Goal: Task Accomplishment & Management: Use online tool/utility

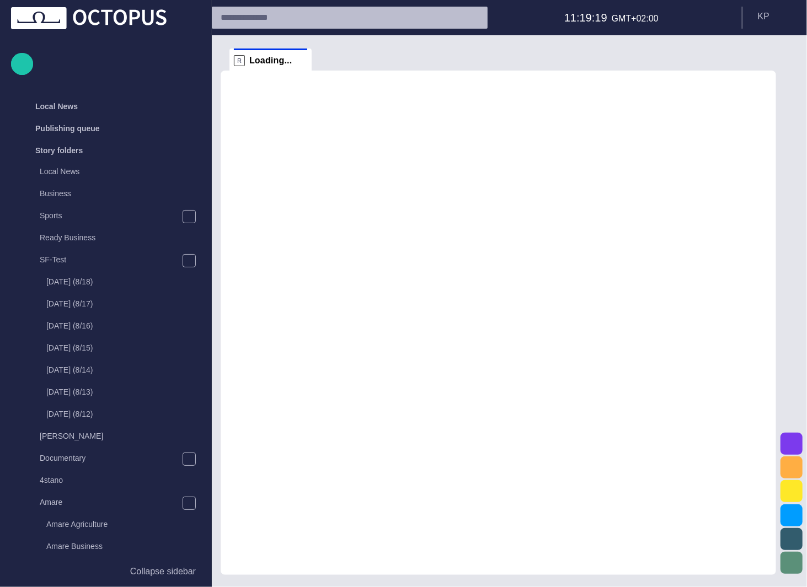
scroll to position [747, 0]
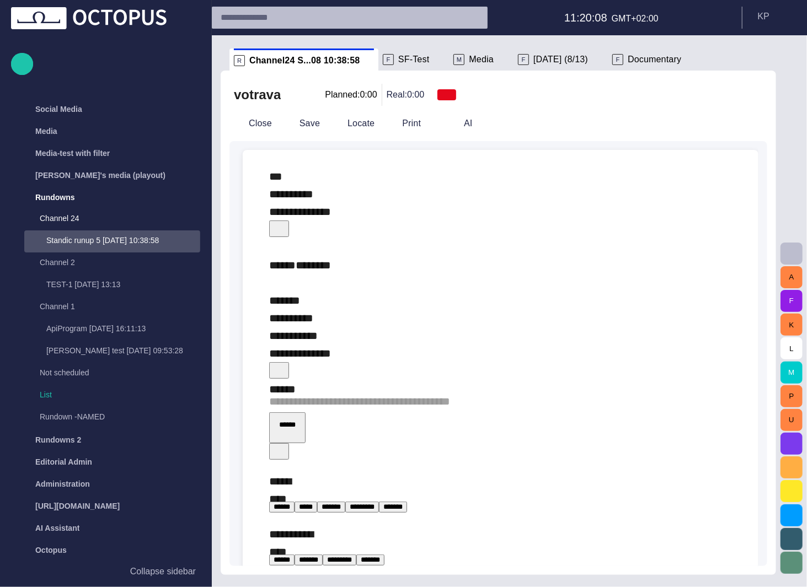
click at [732, 537] on div "**********" at bounding box center [501, 429] width 498 height 559
click at [364, 59] on span at bounding box center [369, 60] width 11 height 11
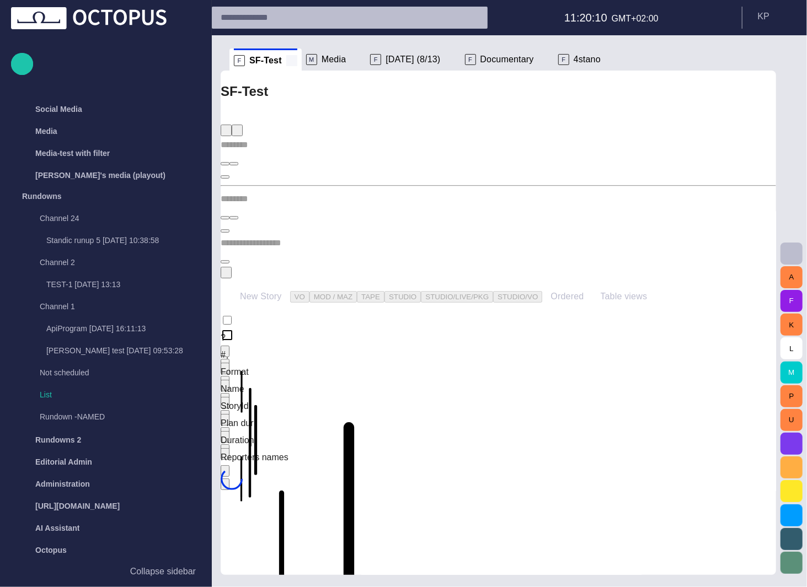
scroll to position [44, 0]
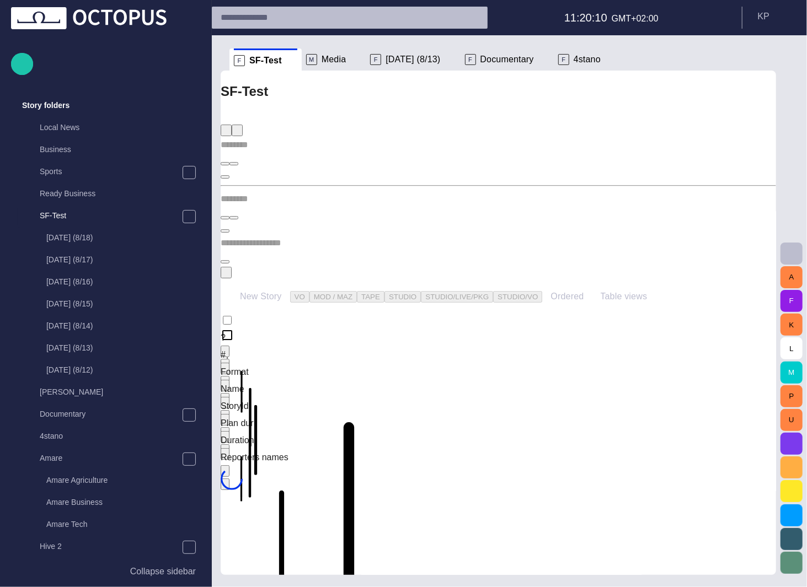
click at [350, 58] on span at bounding box center [355, 59] width 11 height 11
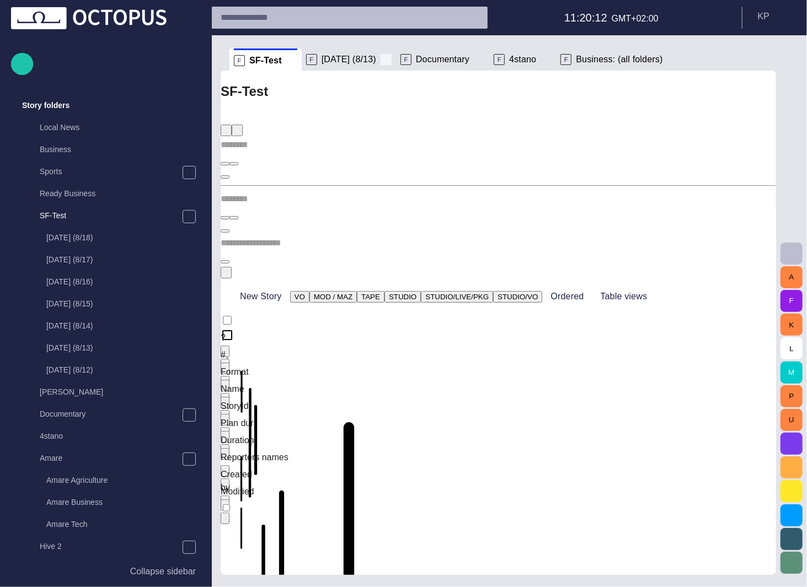
click at [392, 59] on span at bounding box center [386, 59] width 11 height 11
click at [399, 60] on p "F" at bounding box center [404, 59] width 11 height 11
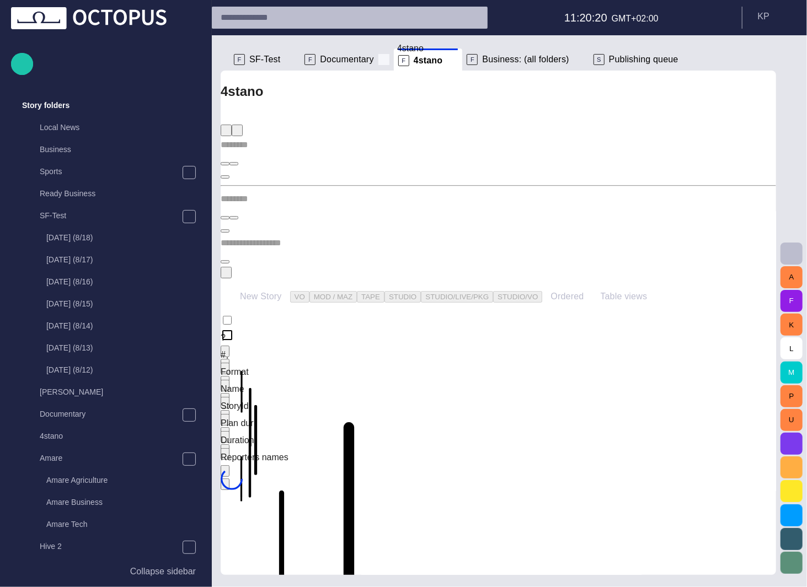
click at [378, 60] on span at bounding box center [383, 59] width 11 height 11
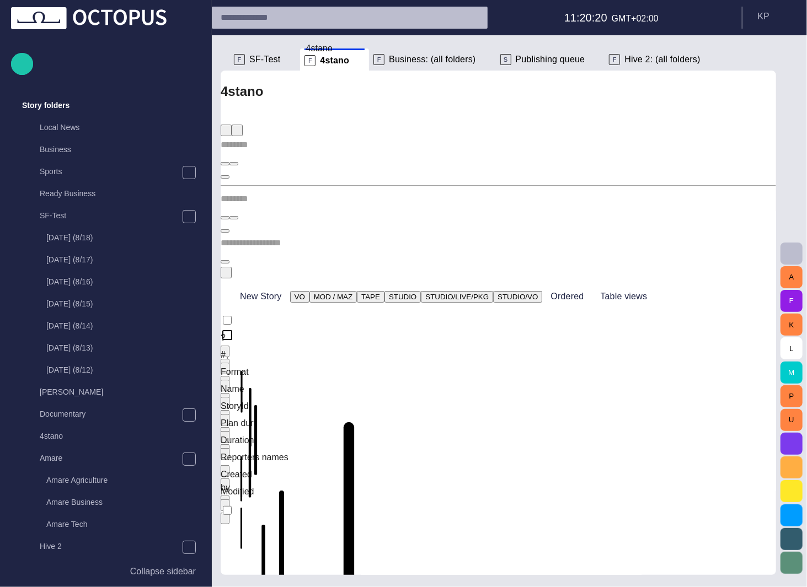
scroll to position [552, 0]
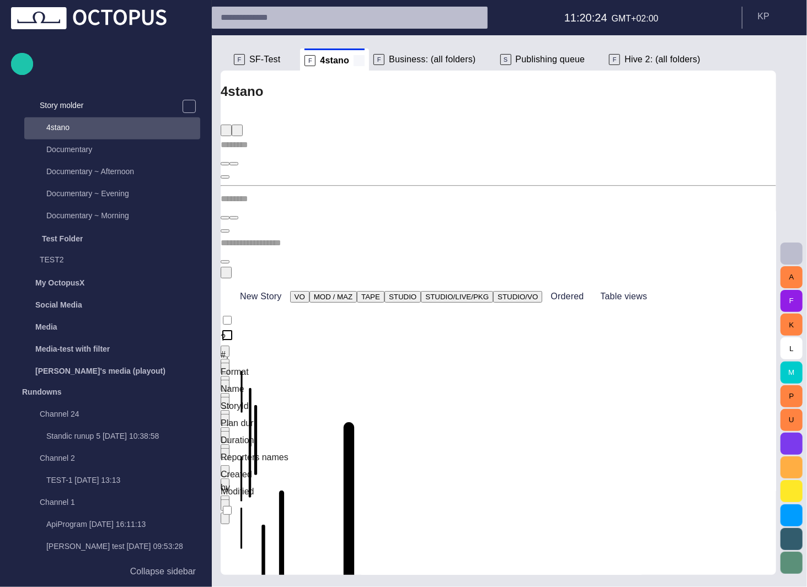
click at [354, 61] on span at bounding box center [359, 60] width 11 height 11
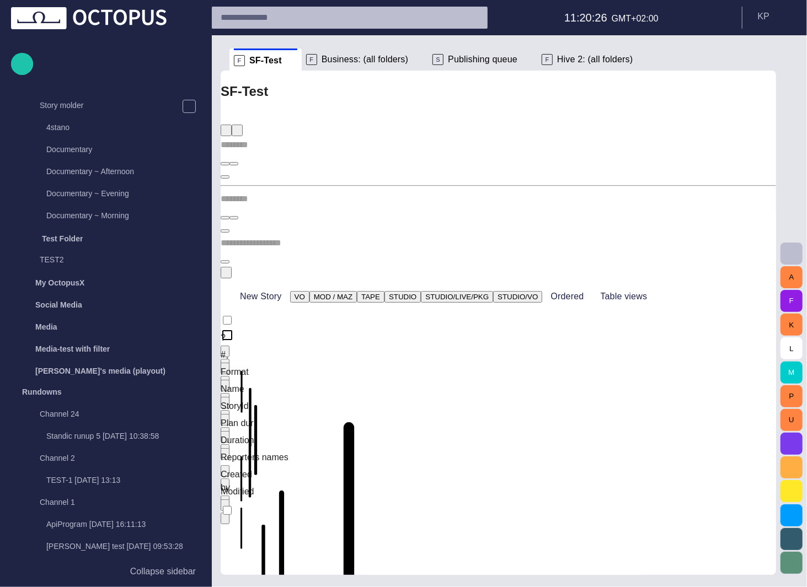
click at [286, 62] on span at bounding box center [291, 60] width 11 height 11
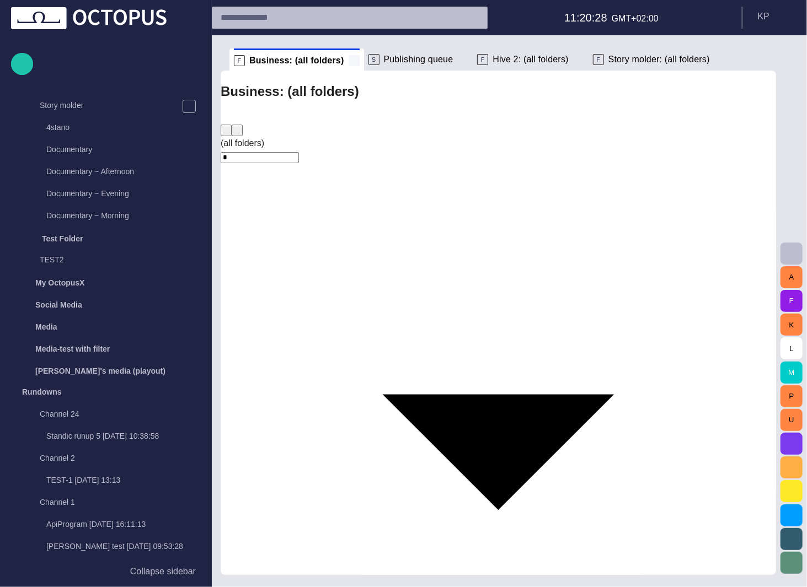
scroll to position [88, 0]
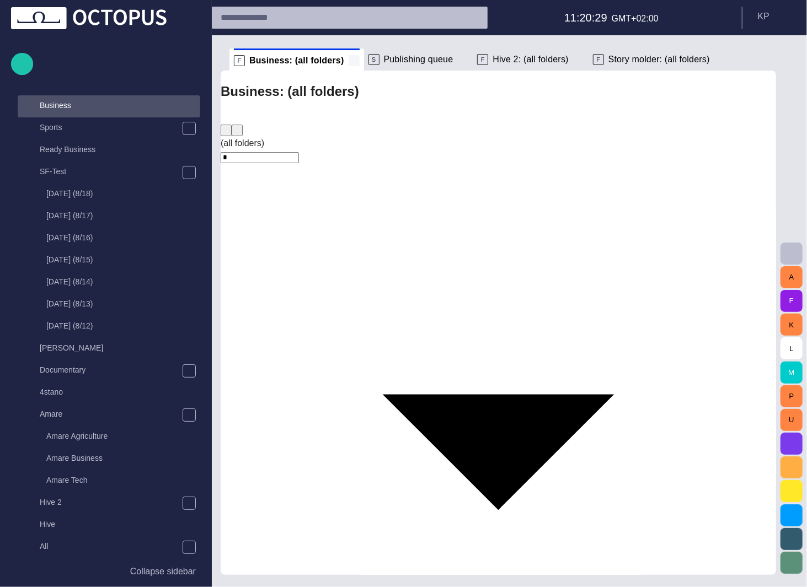
click at [349, 56] on span at bounding box center [354, 60] width 11 height 11
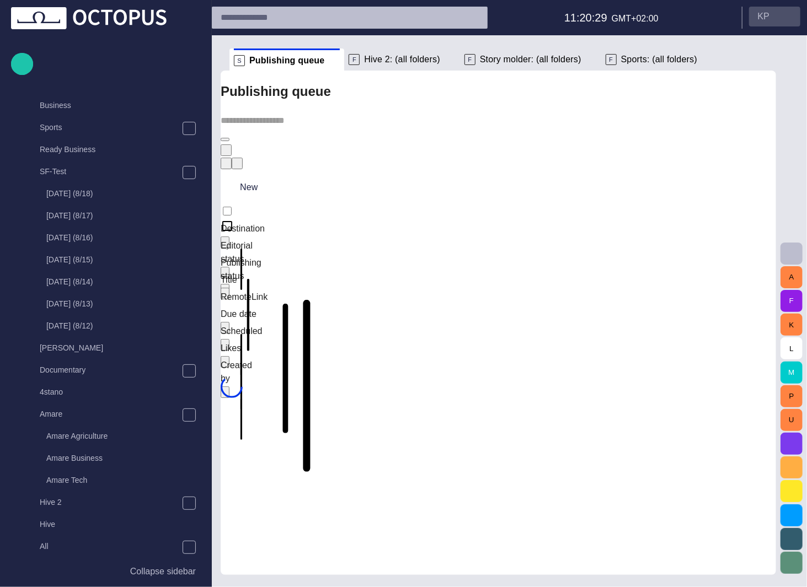
click at [329, 61] on span at bounding box center [334, 60] width 11 height 11
click at [445, 61] on span at bounding box center [450, 59] width 11 height 11
click at [774, 13] on button "K P" at bounding box center [774, 17] width 51 height 20
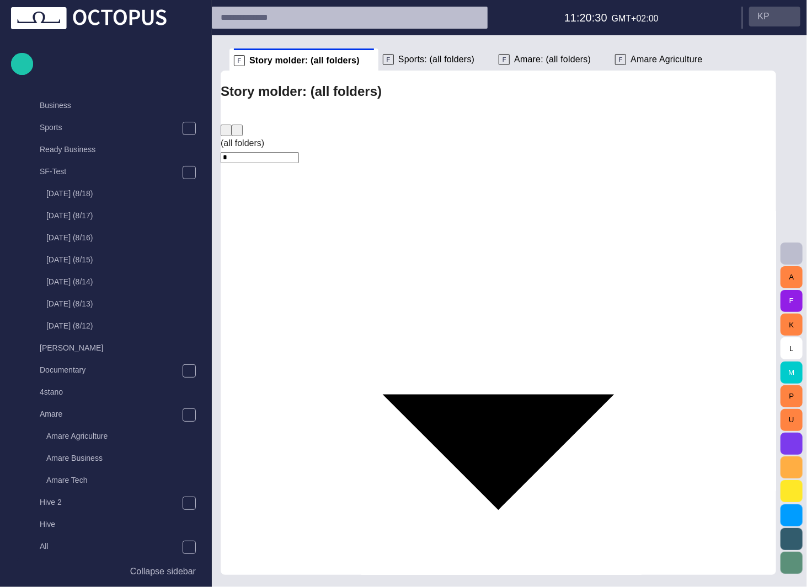
scroll to position [552, 0]
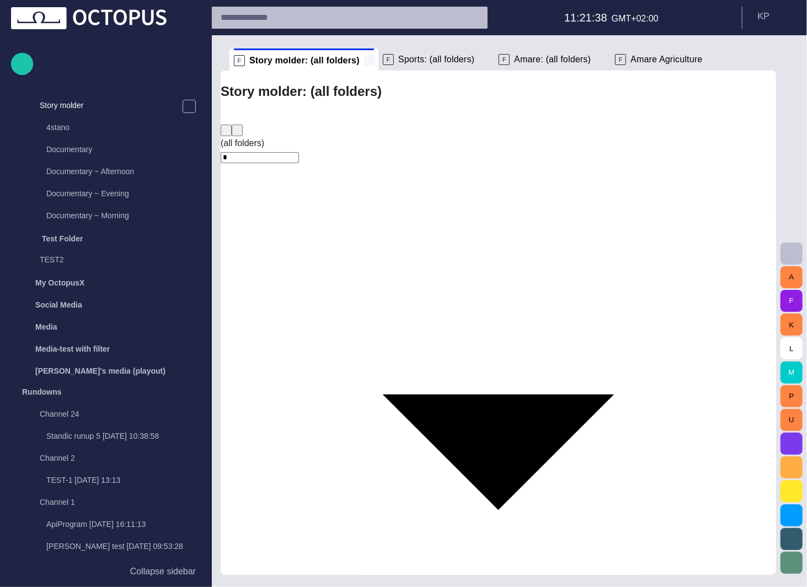
click at [364, 61] on span at bounding box center [369, 60] width 11 height 11
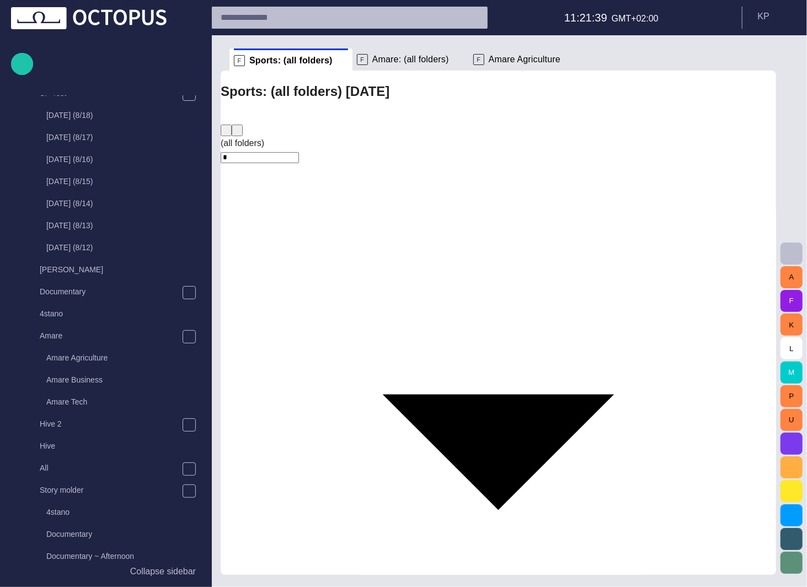
scroll to position [110, 0]
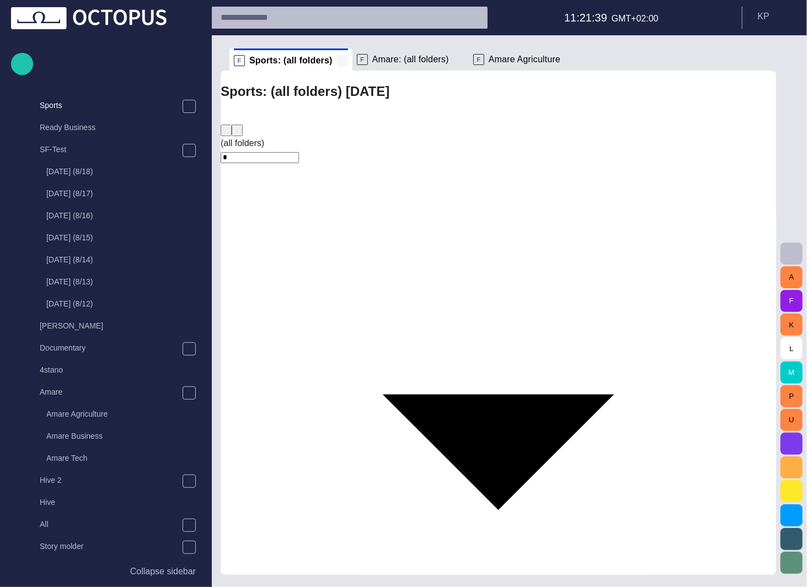
click at [337, 59] on span at bounding box center [342, 60] width 11 height 11
click at [336, 59] on span at bounding box center [341, 60] width 11 height 11
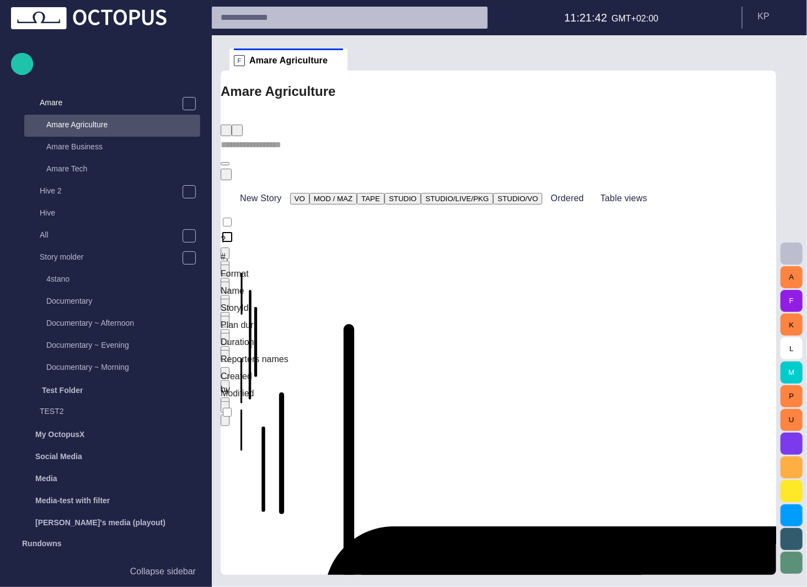
scroll to position [419, 0]
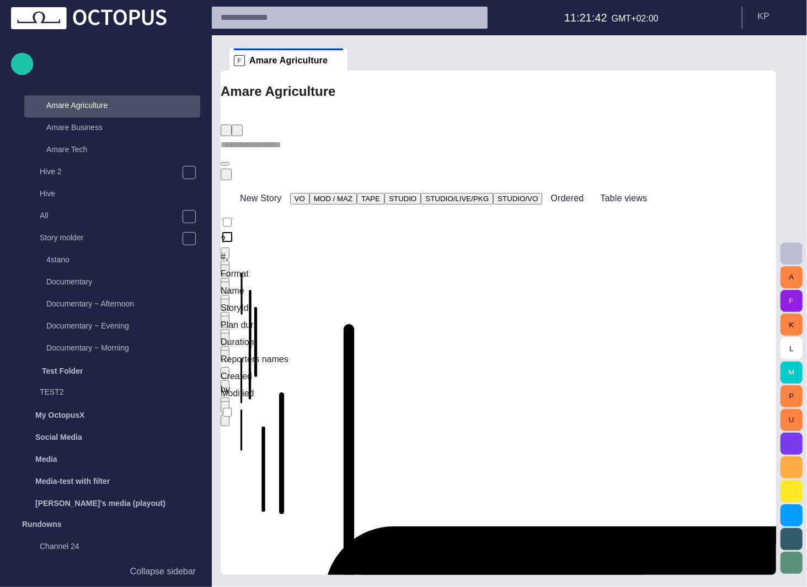
click at [332, 59] on span at bounding box center [337, 60] width 11 height 11
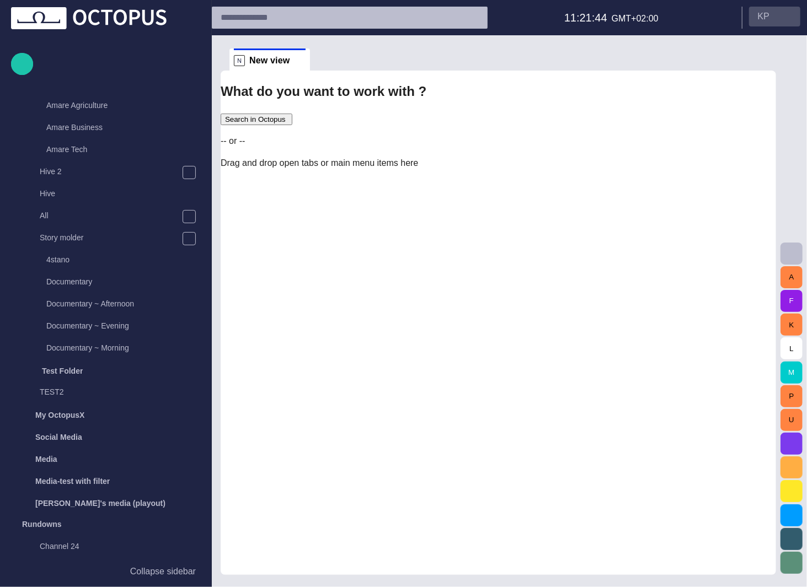
click at [785, 19] on span "button" at bounding box center [787, 16] width 9 height 9
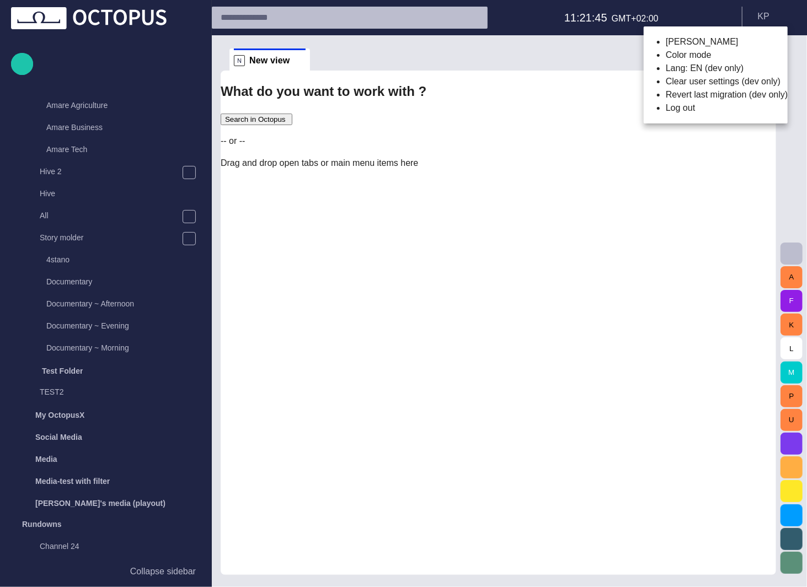
click at [684, 88] on li "Clear user settings (dev only)" at bounding box center [727, 81] width 122 height 13
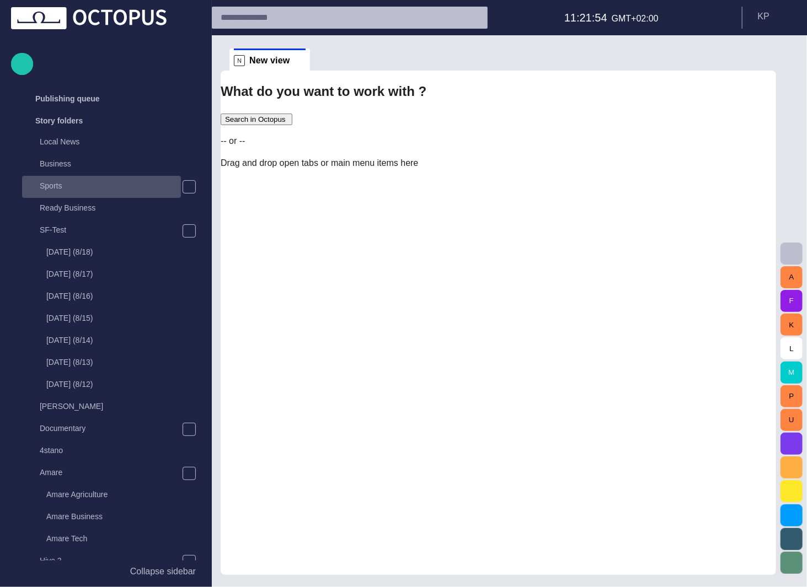
scroll to position [0, 0]
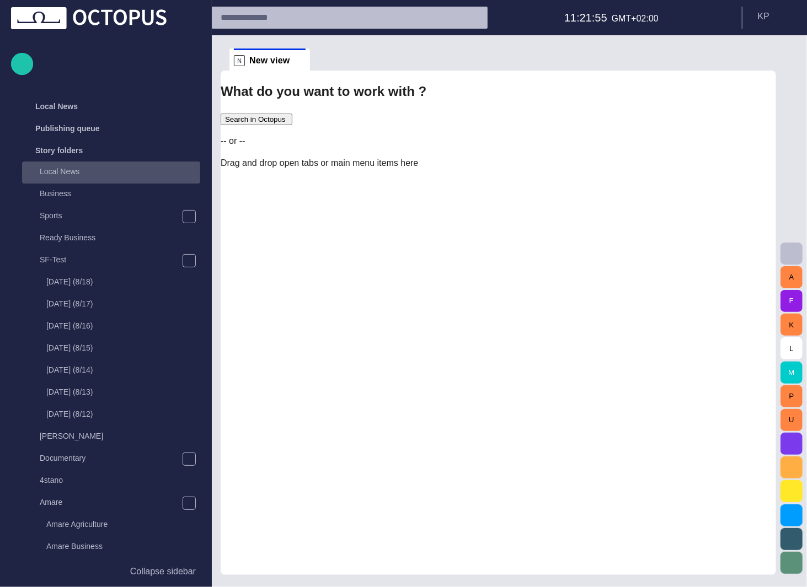
click at [71, 168] on p "Local News" at bounding box center [120, 171] width 160 height 11
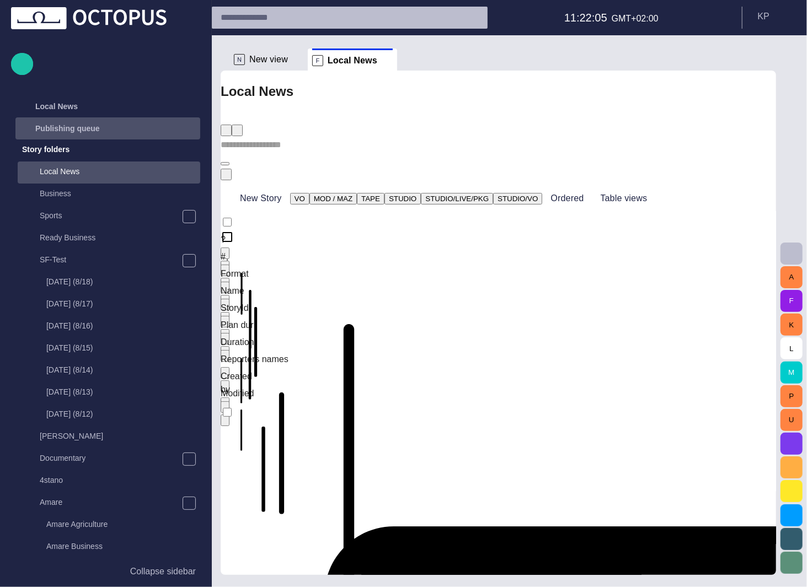
click at [84, 129] on p "Publishing queue" at bounding box center [67, 128] width 65 height 11
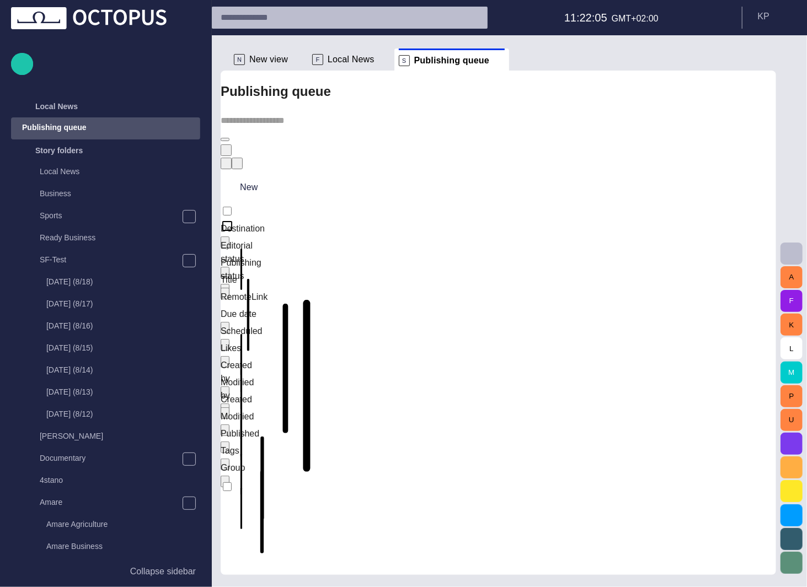
scroll to position [22, 0]
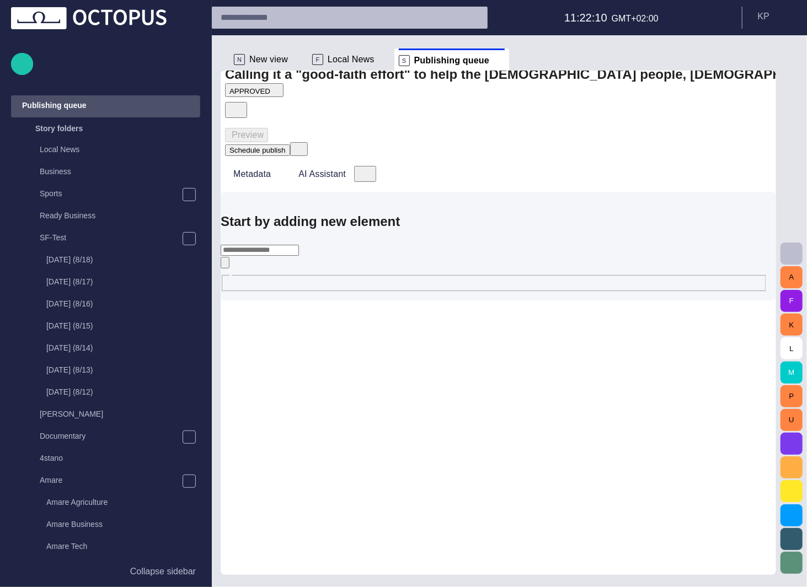
click at [641, 212] on div "Start by adding new element ​" at bounding box center [494, 252] width 547 height 81
click at [303, 144] on span "select publish option" at bounding box center [299, 148] width 9 height 9
click at [308, 131] on div "Preview Schedule publish Schedule publish Publish now Cancel schedule" at bounding box center [266, 142] width 83 height 29
click at [303, 144] on span "select publish option" at bounding box center [299, 148] width 9 height 9
click at [290, 145] on button "Schedule publish" at bounding box center [257, 151] width 65 height 12
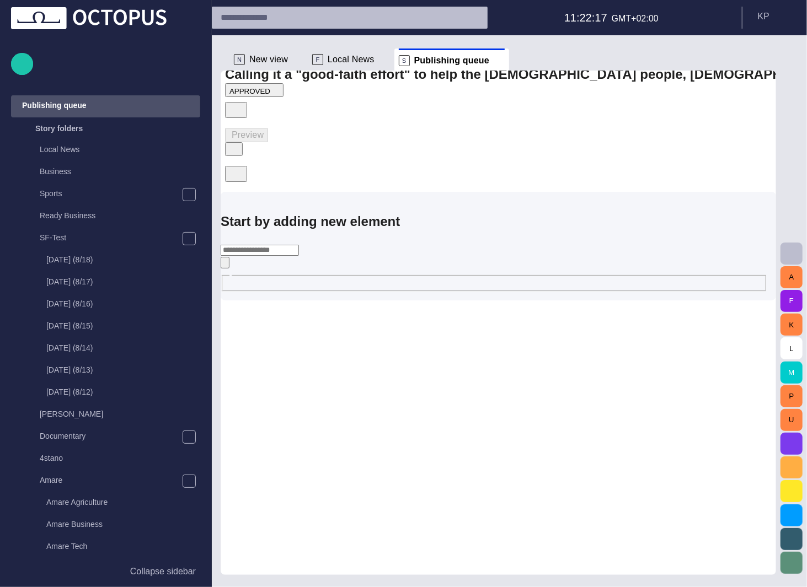
click at [430, 151] on div at bounding box center [403, 293] width 807 height 587
click at [303, 144] on span "select publish option" at bounding box center [299, 148] width 9 height 9
click at [429, 149] on li "Schedule publish" at bounding box center [428, 148] width 67 height 13
click at [308, 142] on div "Schedule publish" at bounding box center [266, 149] width 83 height 14
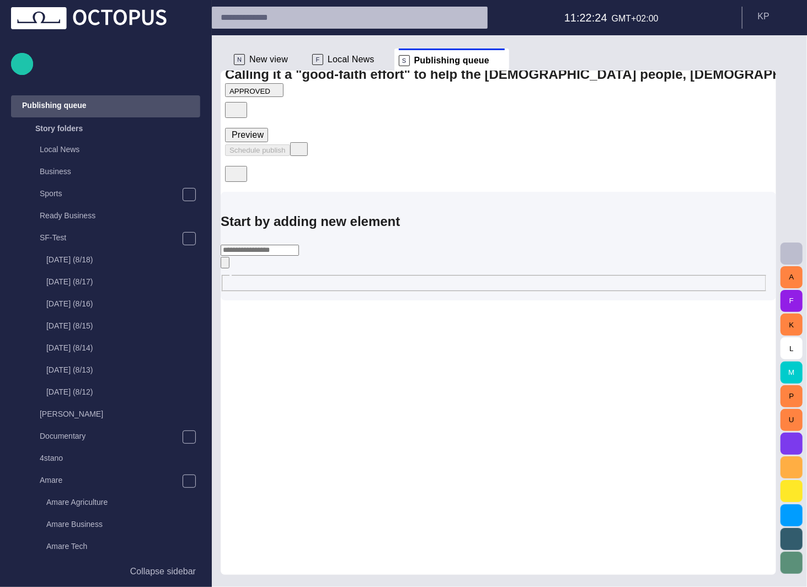
click at [308, 142] on button "select publish option" at bounding box center [299, 149] width 18 height 14
click at [416, 170] on ul "Schedule publish Publish now Cancel schedule" at bounding box center [417, 162] width 89 height 40
click at [447, 182] on ul "Schedule publish Publish now Cancel schedule" at bounding box center [417, 162] width 89 height 40
click at [238, 115] on span "button" at bounding box center [232, 109] width 11 height 11
click at [279, 151] on li "Close" at bounding box center [267, 149] width 23 height 13
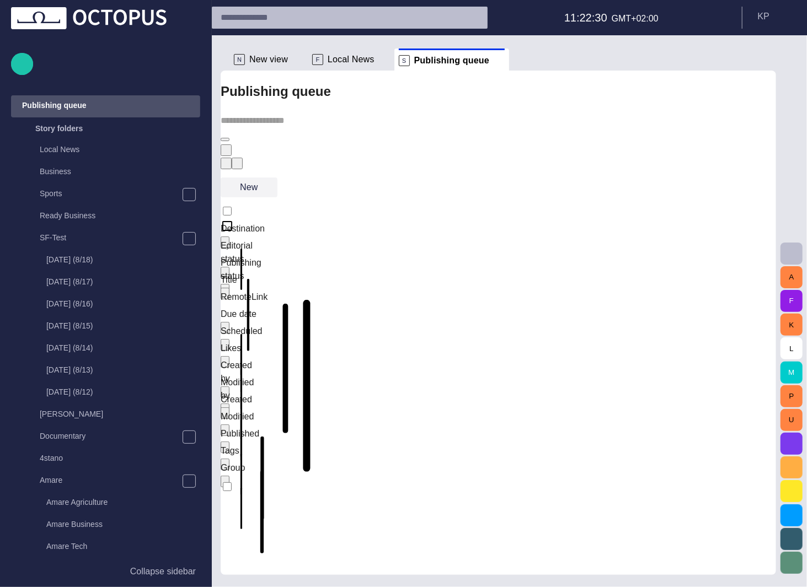
click at [274, 182] on span "button" at bounding box center [268, 187] width 11 height 11
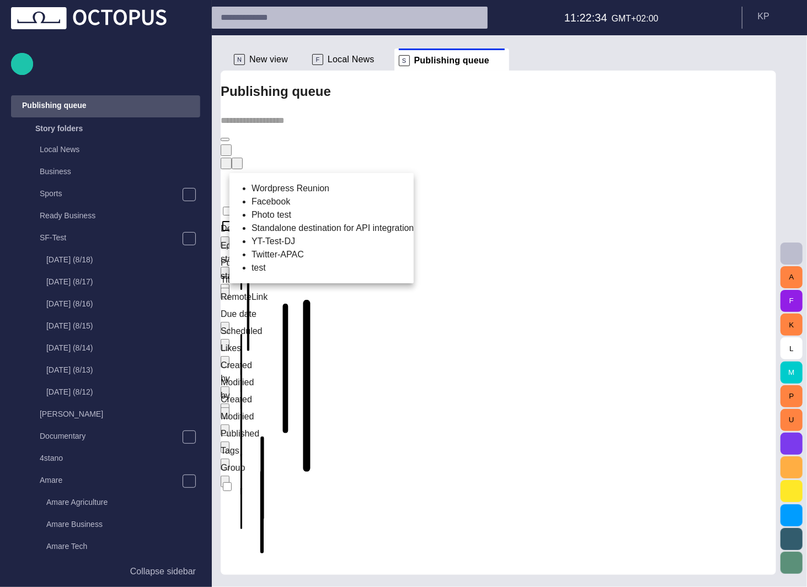
click at [492, 160] on div at bounding box center [403, 293] width 807 height 587
